Goal: Task Accomplishment & Management: Use online tool/utility

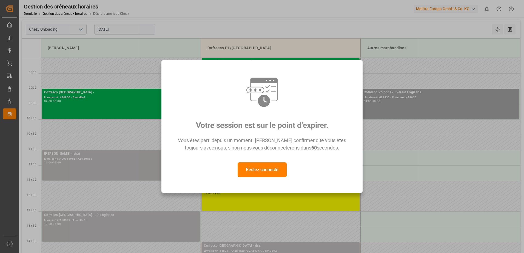
scroll to position [27, 0]
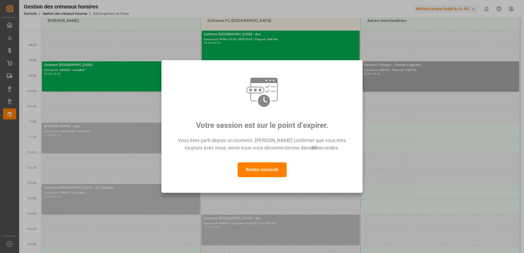
click at [264, 164] on button "Restez connecté" at bounding box center [262, 170] width 49 height 15
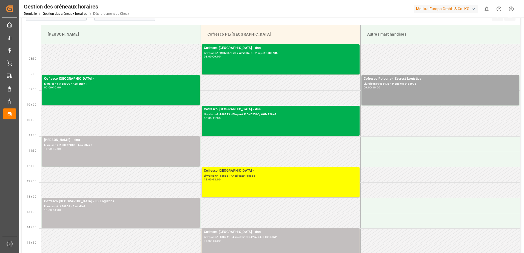
scroll to position [0, 0]
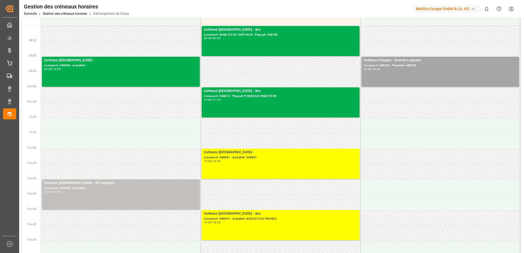
scroll to position [55, 0]
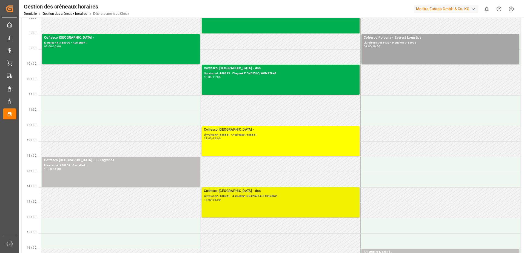
click at [320, 204] on div "Cofresco Pologne - dss Livraison# :488941 - Assiette# :GDA2577A/CTR43852 14:00 …" at bounding box center [281, 203] width 154 height 28
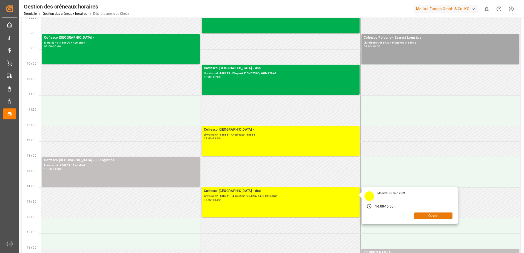
click at [438, 214] on button "Ouvrir" at bounding box center [433, 216] width 38 height 7
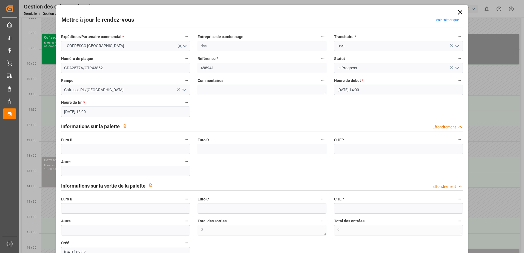
click at [457, 66] on icon "Ouvrir le menu" at bounding box center [457, 68] width 7 height 7
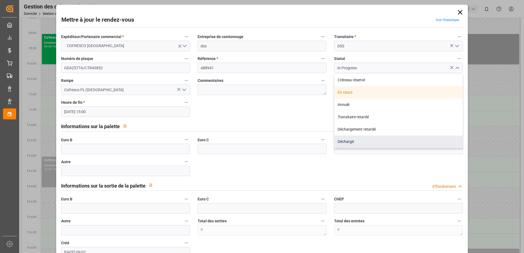
click at [421, 143] on div "Déchargé" at bounding box center [399, 142] width 128 height 12
type input "Unloaded"
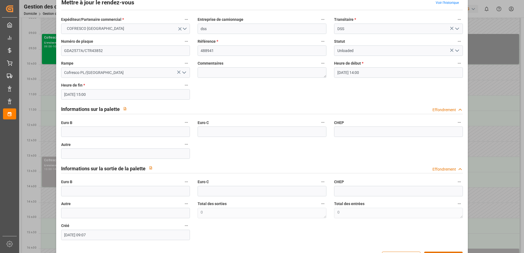
scroll to position [36, 0]
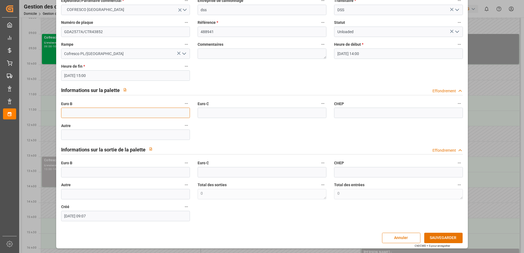
click at [76, 109] on input "text" at bounding box center [125, 113] width 129 height 10
type input "46"
click at [438, 238] on button "SAUVEGARDER" at bounding box center [444, 238] width 38 height 10
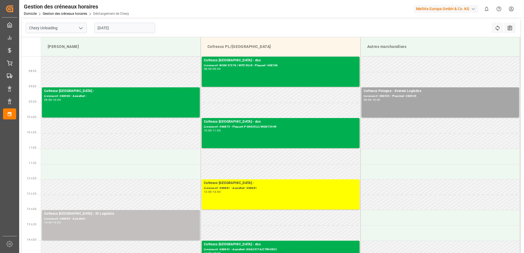
scroll to position [0, 0]
